Goal: Use online tool/utility: Utilize a website feature to perform a specific function

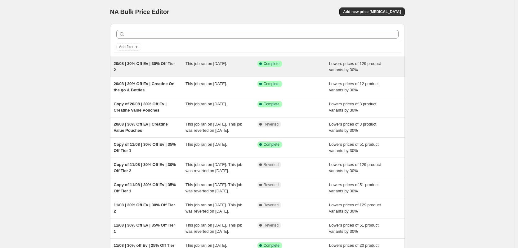
click at [237, 67] on div "This job ran on [DATE]." at bounding box center [222, 67] width 72 height 12
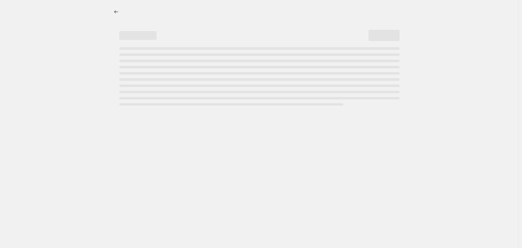
select select "percentage"
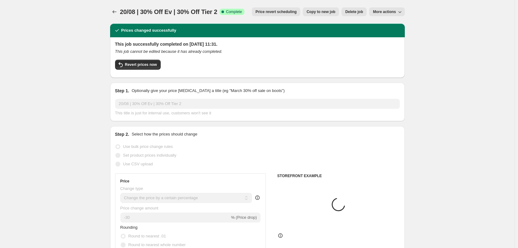
select select "collection"
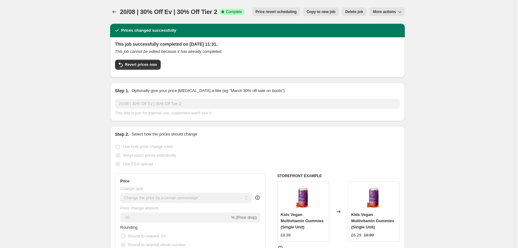
click at [321, 14] on span "Copy to new job" at bounding box center [321, 11] width 29 height 5
select select "percentage"
select select "collection"
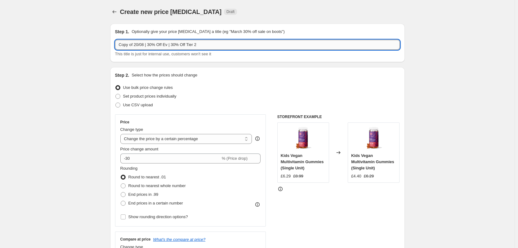
drag, startPoint x: 172, startPoint y: 44, endPoint x: 227, endPoint y: 45, distance: 54.9
click at [227, 45] on input "Copy of 20/08 | 30% Off Ev | 30% Off Tier 2" at bounding box center [257, 45] width 285 height 10
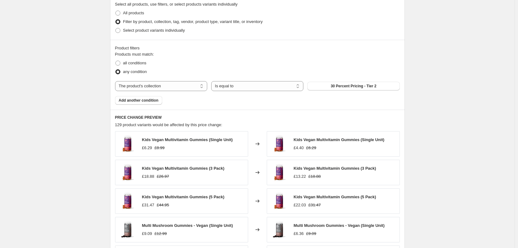
scroll to position [341, 0]
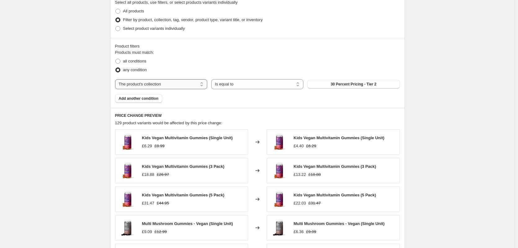
type input "Copy of 20/08 | 30% Off Ev | Taster Bundle"
click at [180, 85] on select "The product The product's collection The product's tag The product's vendor The…" at bounding box center [161, 84] width 92 height 10
select select "product"
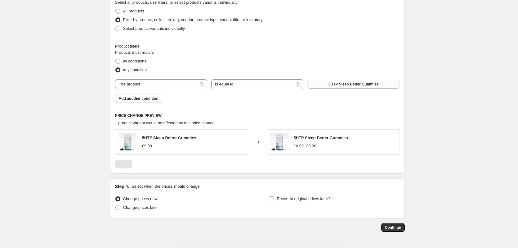
click at [344, 86] on span "5HTP Sleep Better Gummies" at bounding box center [354, 84] width 50 height 5
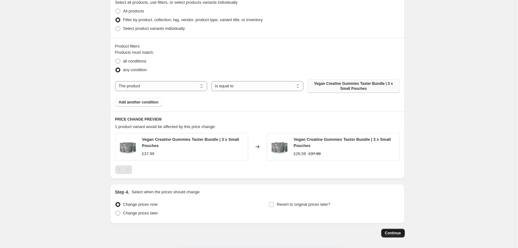
click at [395, 235] on span "Continue" at bounding box center [393, 232] width 16 height 5
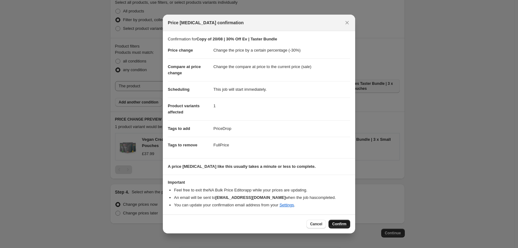
click at [339, 221] on button "Confirm" at bounding box center [340, 223] width 22 height 9
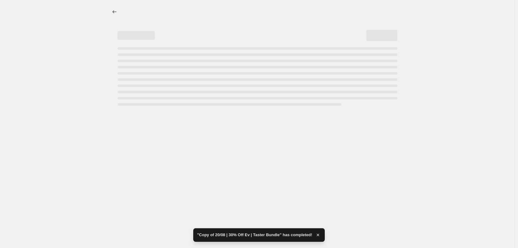
select select "percentage"
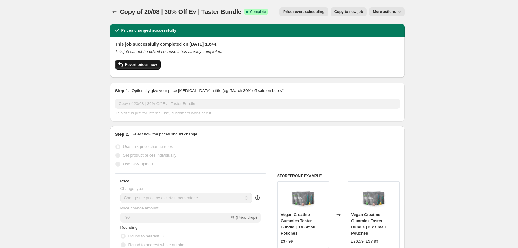
click at [149, 68] on button "Revert prices now" at bounding box center [138, 65] width 46 height 10
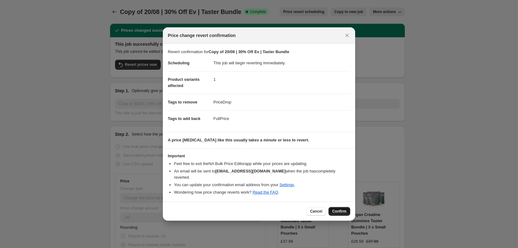
click at [347, 207] on button "Confirm" at bounding box center [340, 211] width 22 height 9
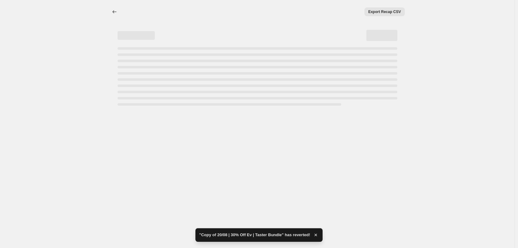
select select "percentage"
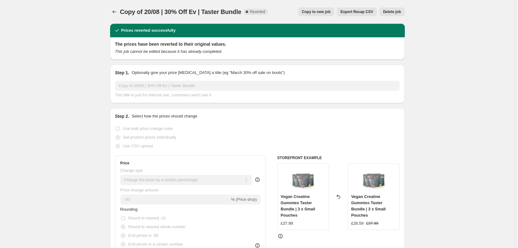
click at [320, 13] on span "Copy to new job" at bounding box center [316, 11] width 29 height 5
select select "percentage"
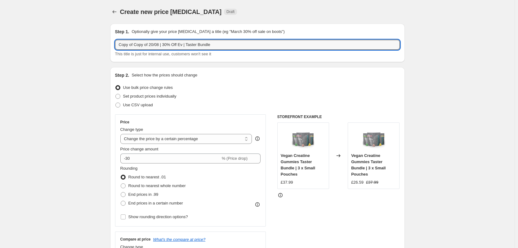
drag, startPoint x: 136, startPoint y: 46, endPoint x: 93, endPoint y: 45, distance: 43.8
type input "Copy of 20/08 | 30% Off Ev | Taster Bundle"
click at [186, 156] on input "-30" at bounding box center [170, 158] width 100 height 10
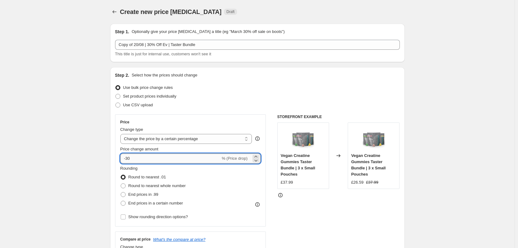
type input "-3"
type input "-25"
click at [337, 228] on div "STOREFRONT EXAMPLE Vegan Creatine Gummies Taster Bundle | 3 x Small Pouches £37…" at bounding box center [339, 190] width 123 height 152
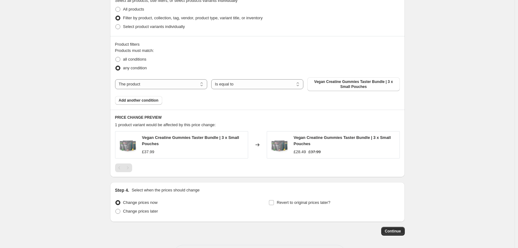
scroll to position [369, 0]
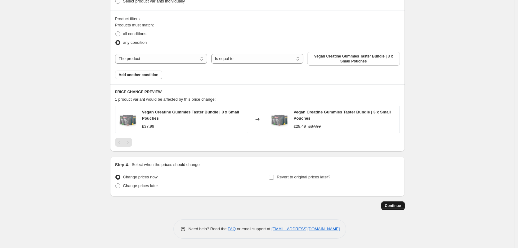
click at [394, 207] on span "Continue" at bounding box center [393, 205] width 16 height 5
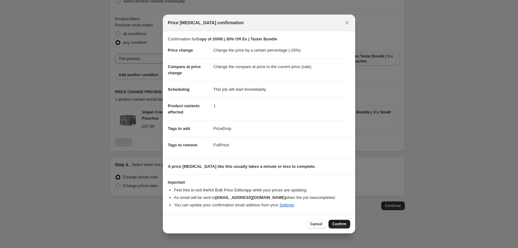
click at [337, 221] on span "Confirm" at bounding box center [339, 223] width 14 height 5
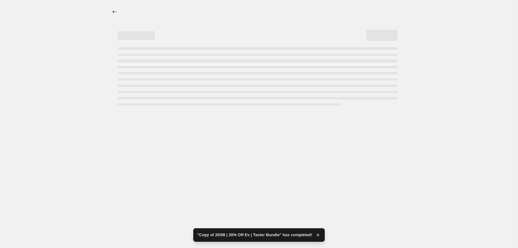
select select "percentage"
